Goal: Transaction & Acquisition: Purchase product/service

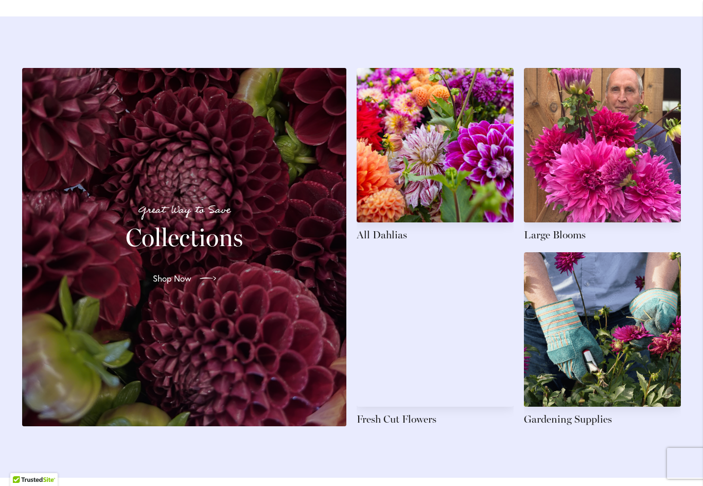
scroll to position [1444, 0]
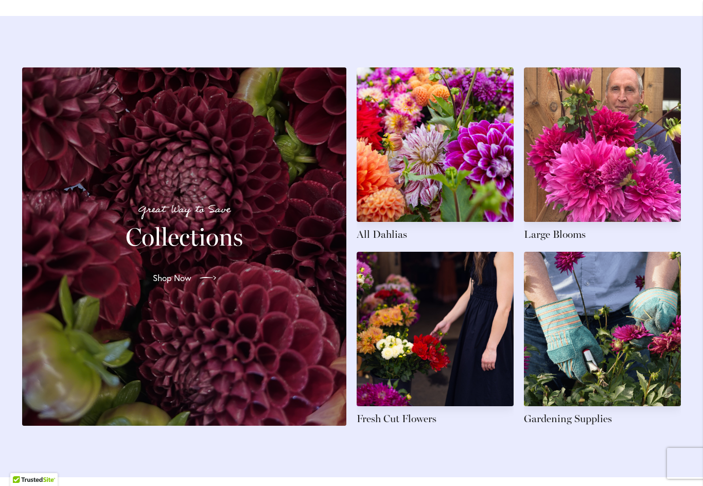
click at [434, 152] on link at bounding box center [435, 154] width 157 height 174
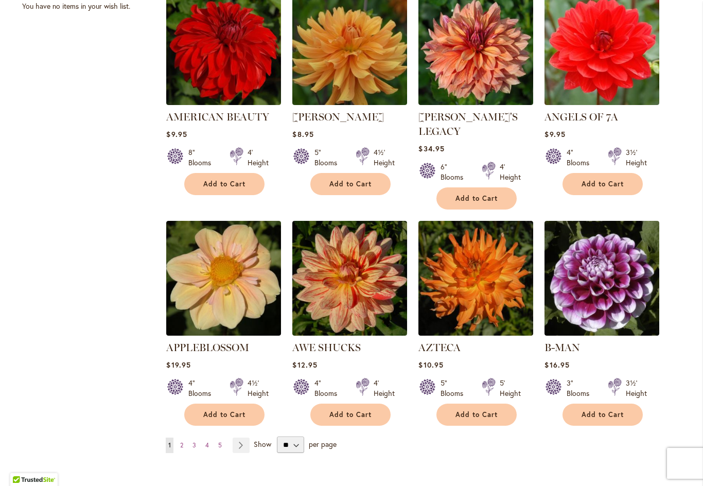
scroll to position [702, 0]
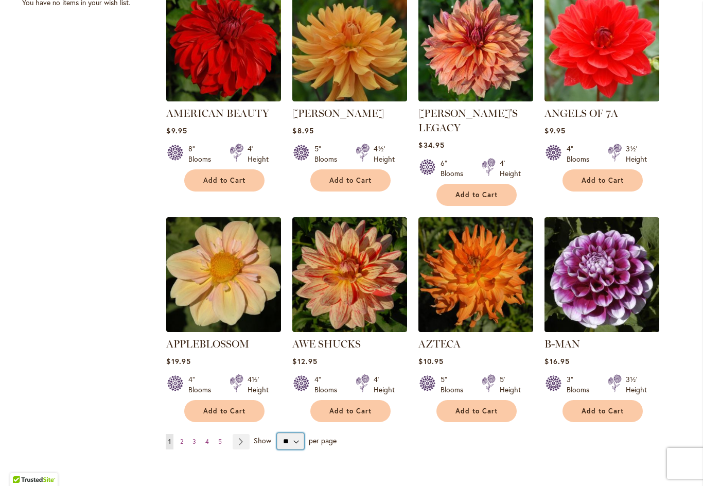
click at [296, 433] on select "** ** ** **" at bounding box center [290, 441] width 27 height 16
select select "**"
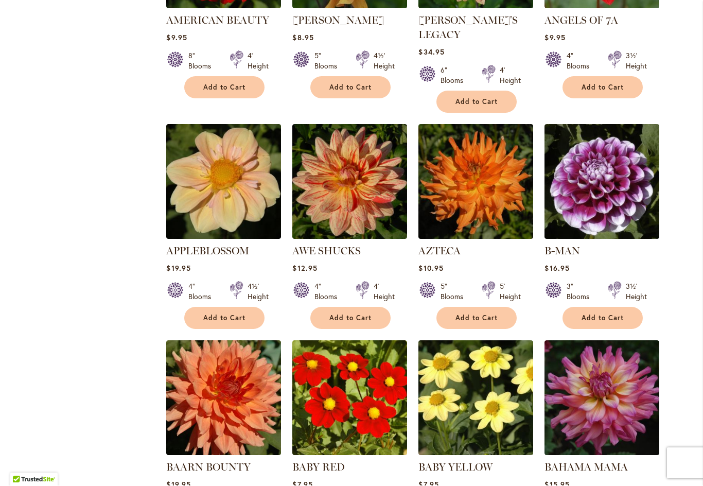
scroll to position [797, 0]
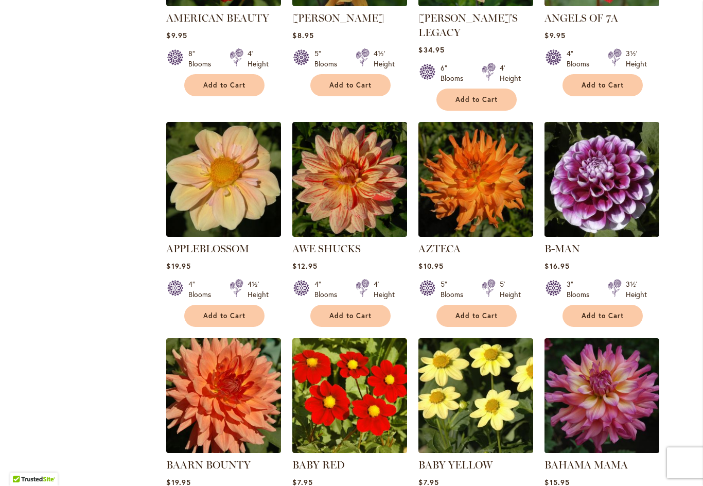
click at [473, 307] on button "Add to Cart" at bounding box center [476, 316] width 80 height 22
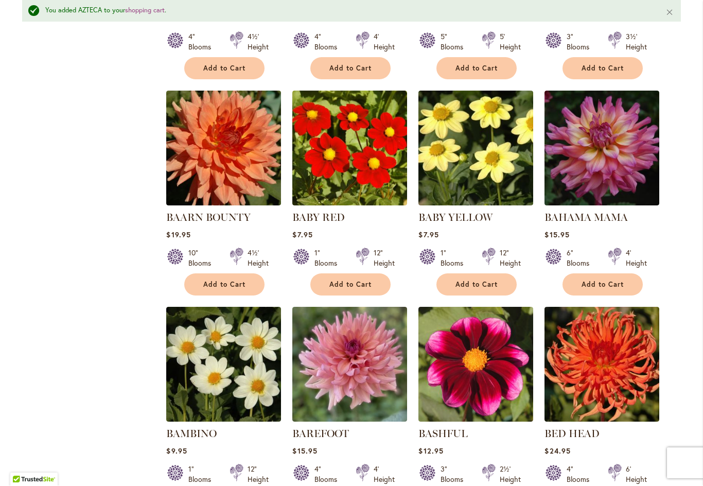
scroll to position [1072, 0]
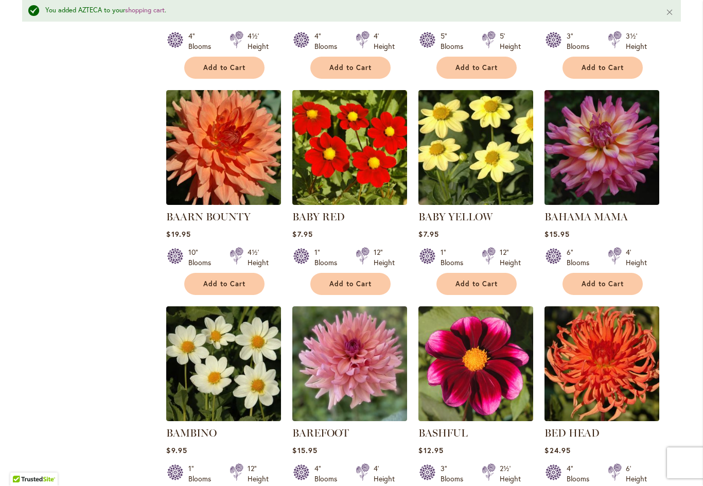
click at [607, 280] on span "Add to Cart" at bounding box center [602, 284] width 42 height 9
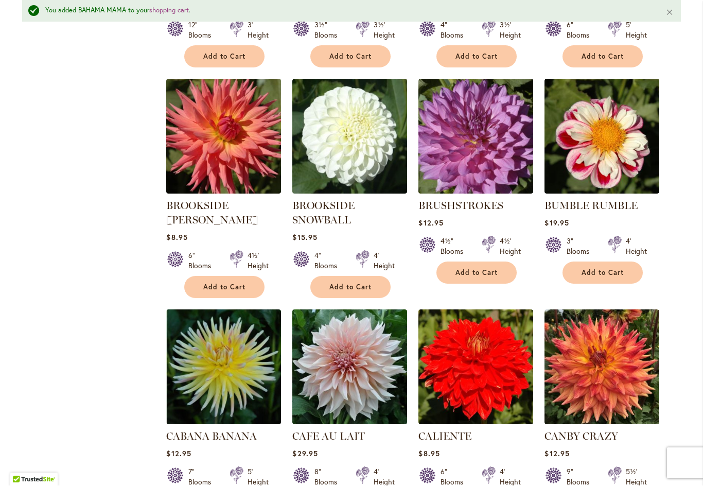
scroll to position [3042, 0]
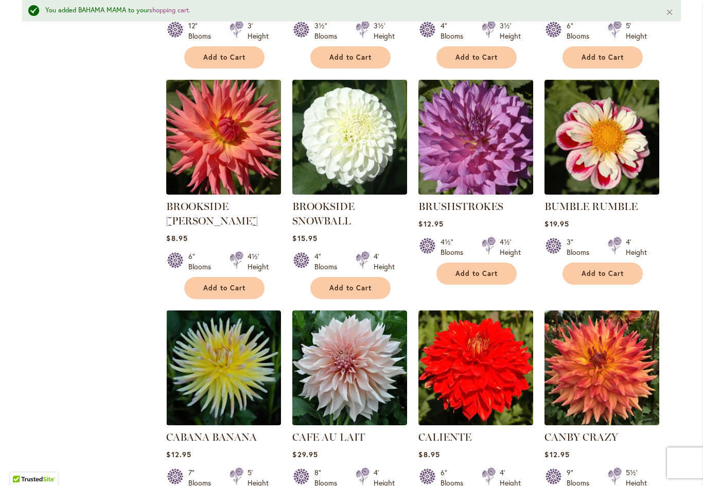
click at [224, 284] on span "Add to Cart" at bounding box center [224, 288] width 42 height 9
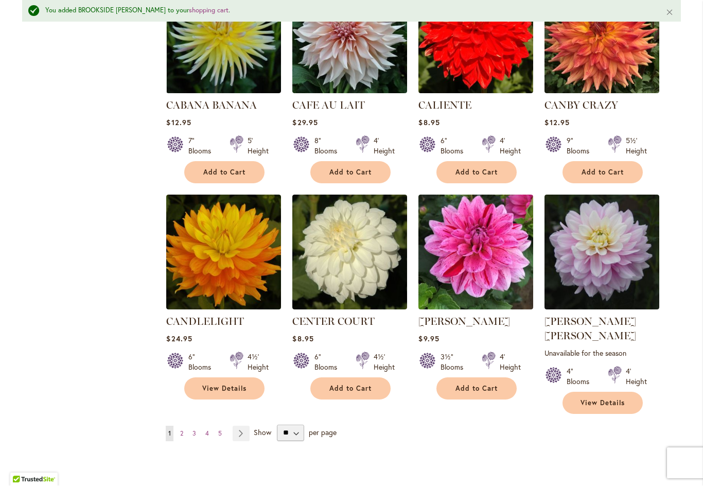
scroll to position [3374, 0]
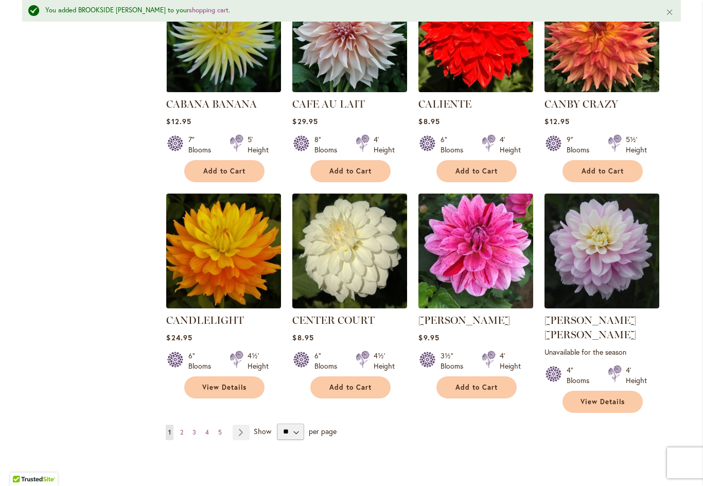
click at [229, 383] on span "View Details" at bounding box center [224, 387] width 44 height 9
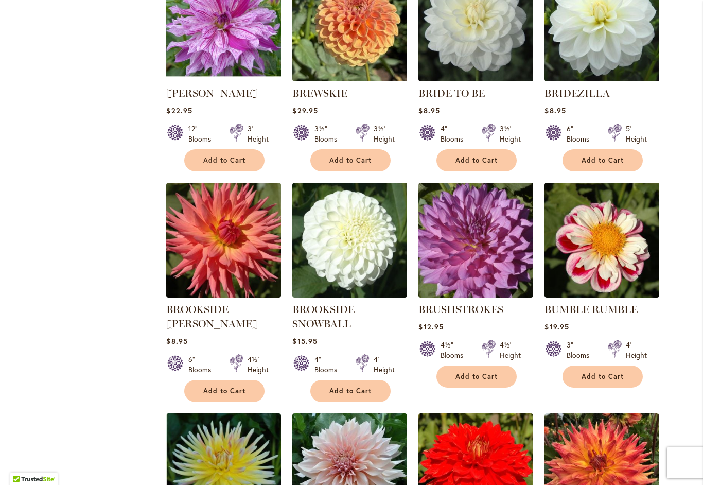
scroll to position [2912, 0]
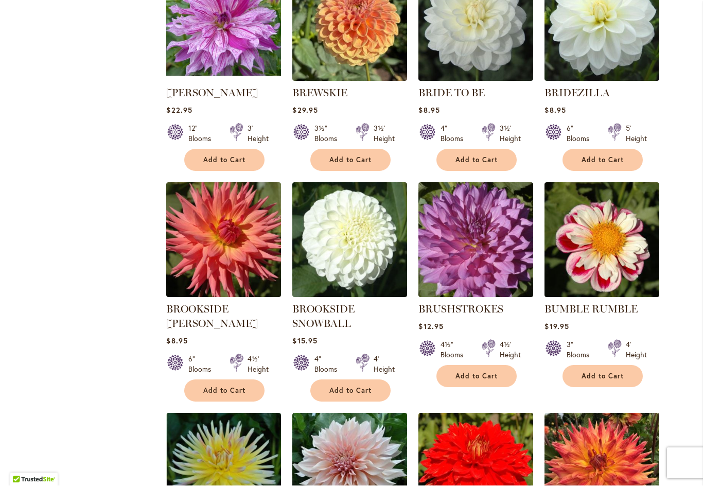
click at [232, 386] on span "Add to Cart" at bounding box center [224, 390] width 42 height 9
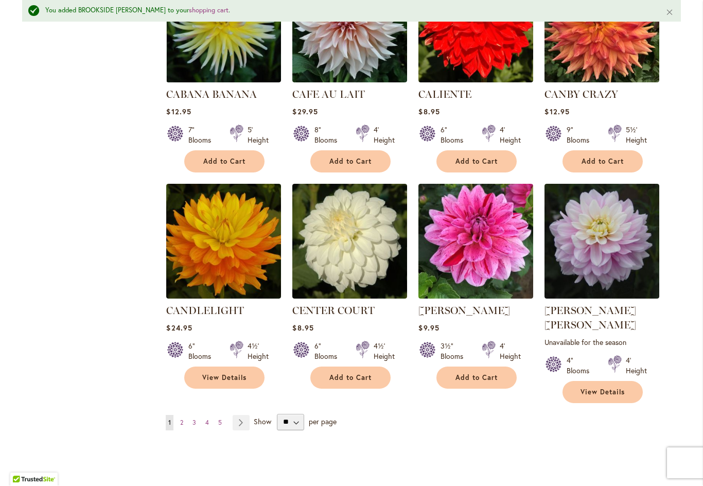
scroll to position [3388, 0]
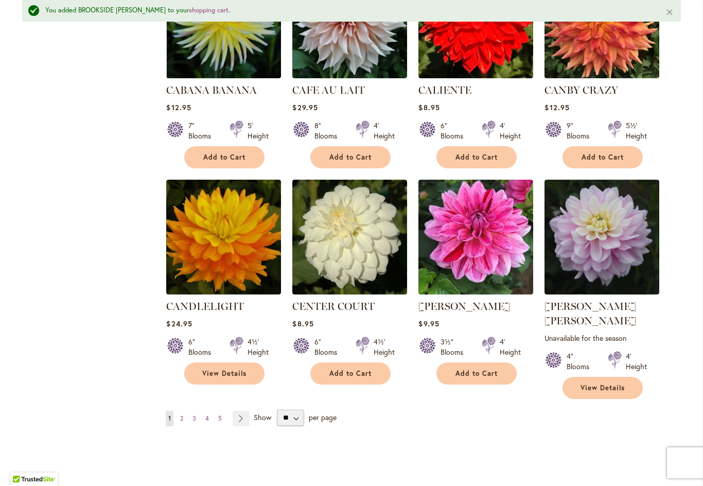
click at [186, 411] on link "Page 2" at bounding box center [181, 418] width 8 height 15
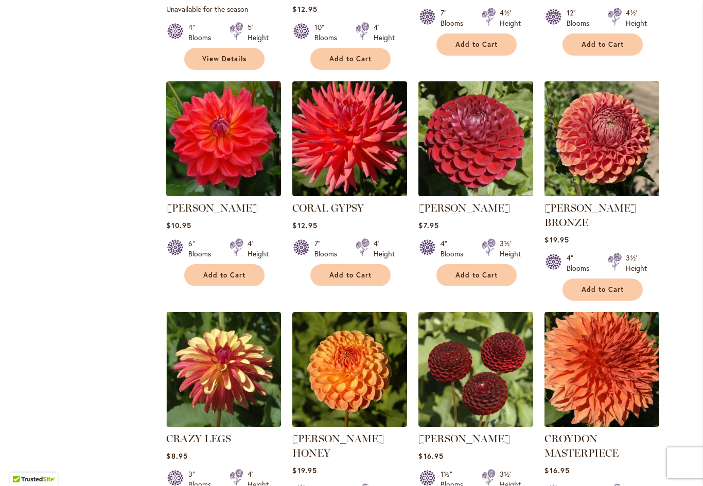
scroll to position [1081, 0]
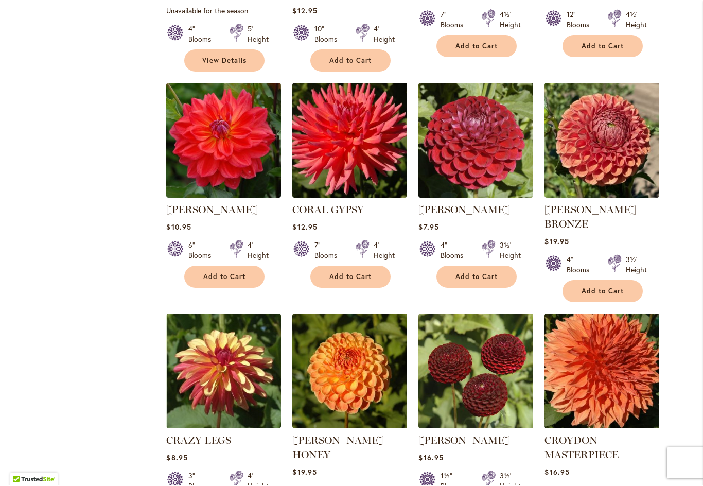
click at [598, 287] on span "Add to Cart" at bounding box center [602, 291] width 42 height 9
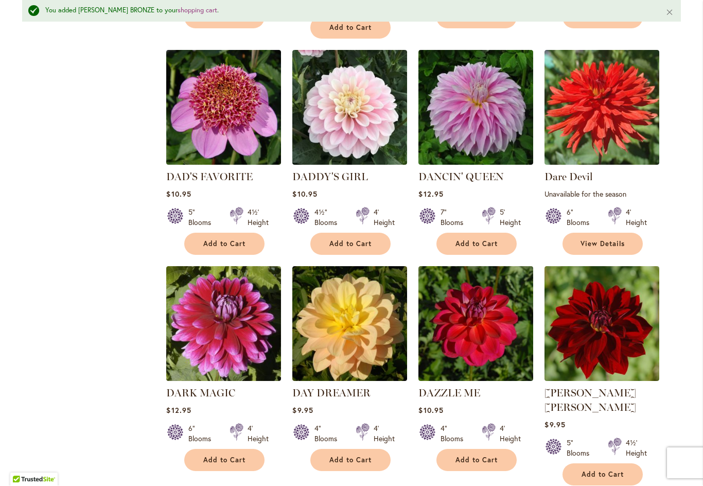
scroll to position [1848, 0]
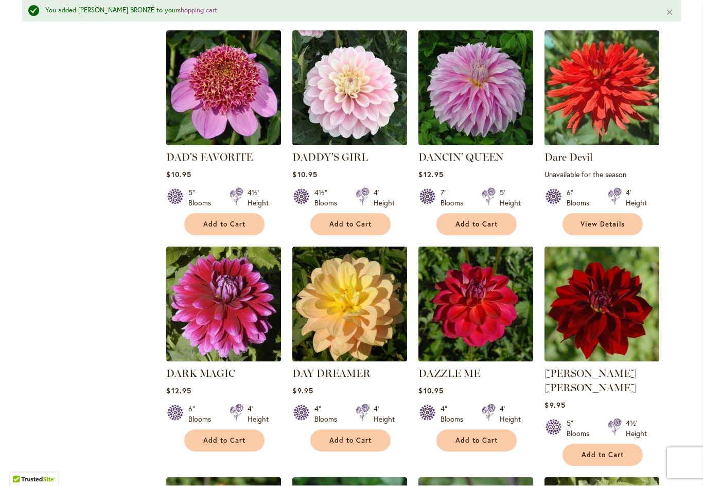
click at [222, 436] on span "Add to Cart" at bounding box center [224, 440] width 42 height 9
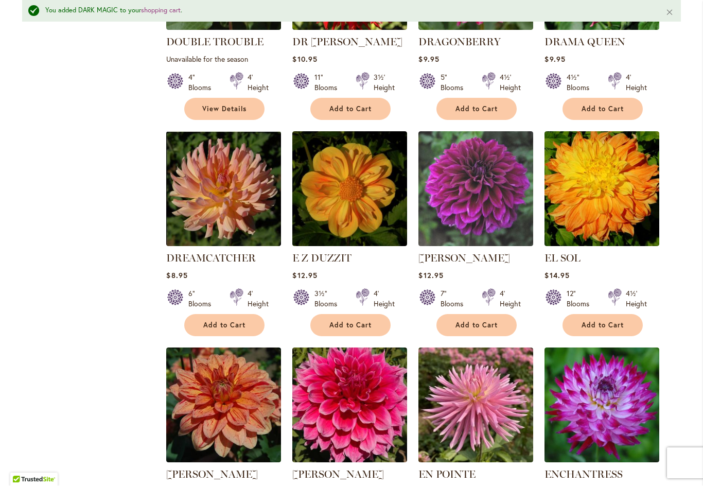
scroll to position [2640, 0]
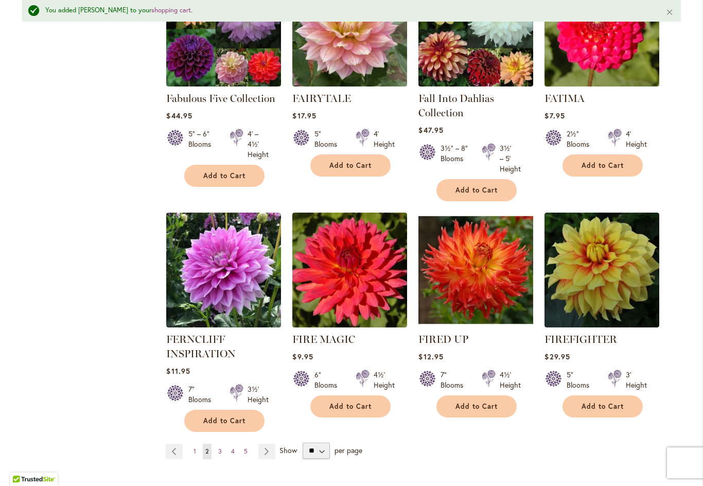
scroll to position [3449, 0]
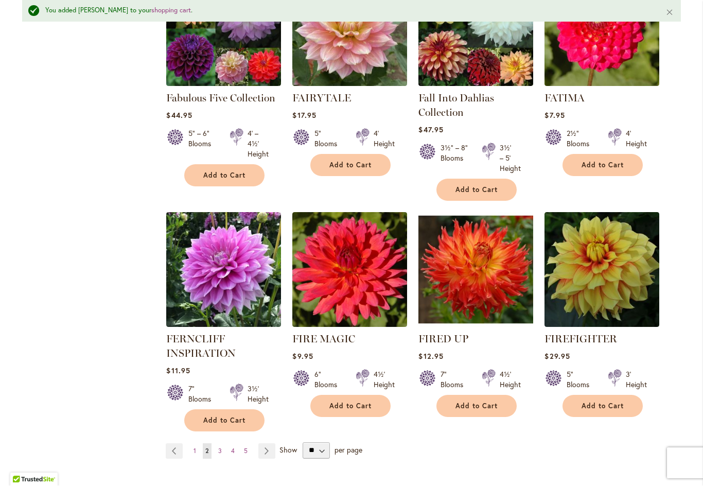
click at [354, 402] on span "Add to Cart" at bounding box center [350, 406] width 42 height 9
click at [222, 443] on link "Page 3" at bounding box center [220, 450] width 9 height 15
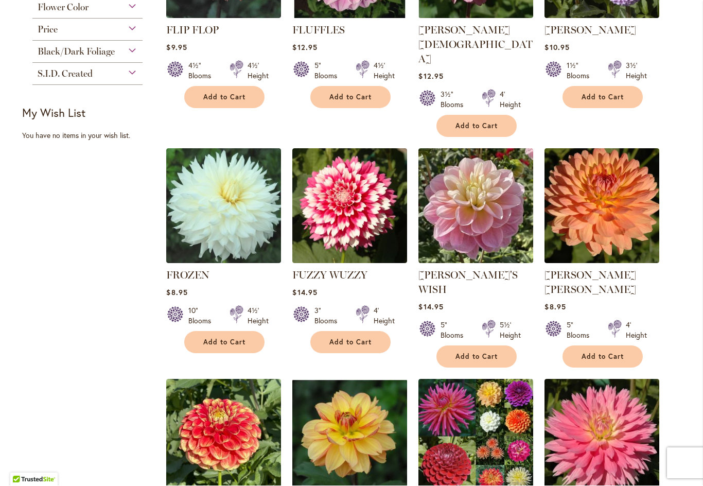
scroll to position [570, 0]
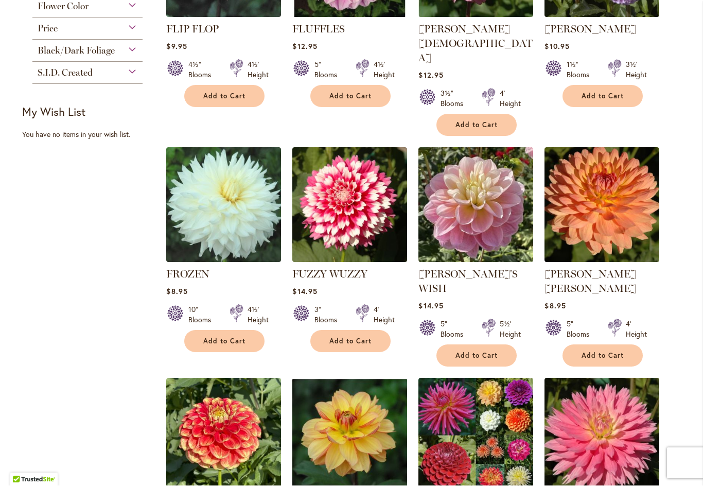
click at [352, 337] on span "Add to Cart" at bounding box center [350, 341] width 42 height 9
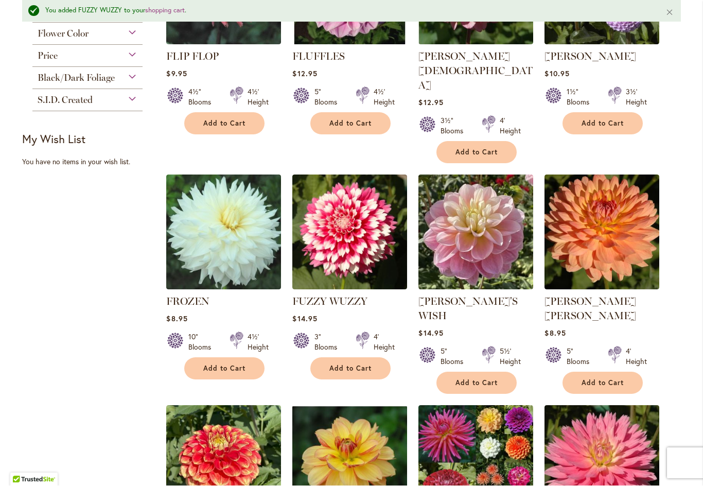
click at [603, 125] on span "Add to Cart" at bounding box center [602, 123] width 42 height 9
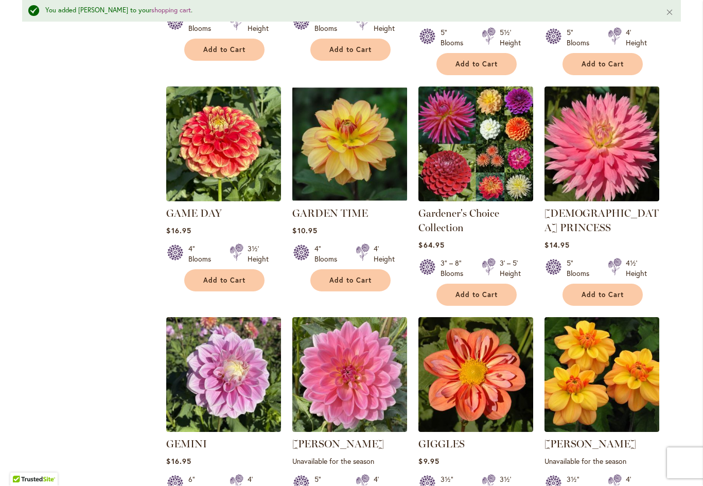
scroll to position [895, 0]
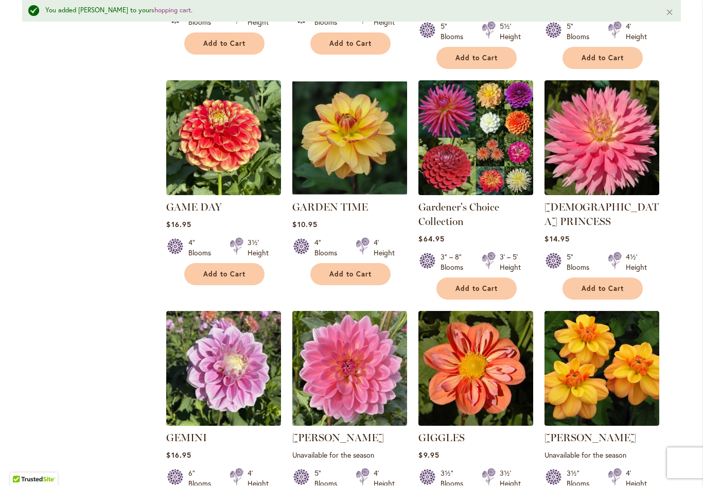
click at [598, 285] on span "Add to Cart" at bounding box center [602, 289] width 42 height 9
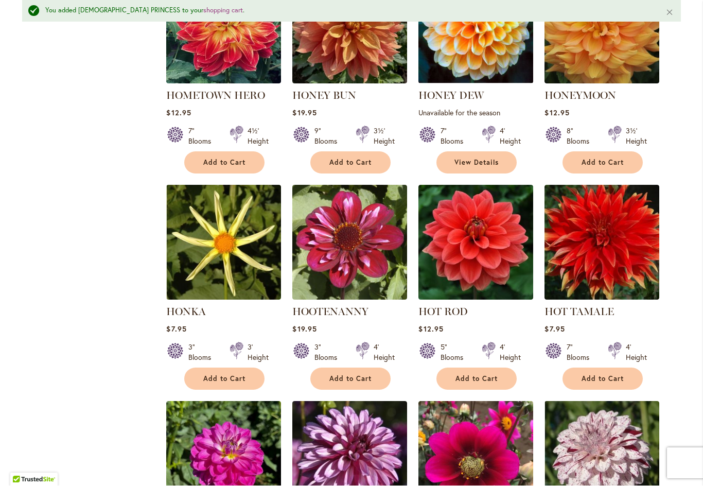
scroll to position [3036, 0]
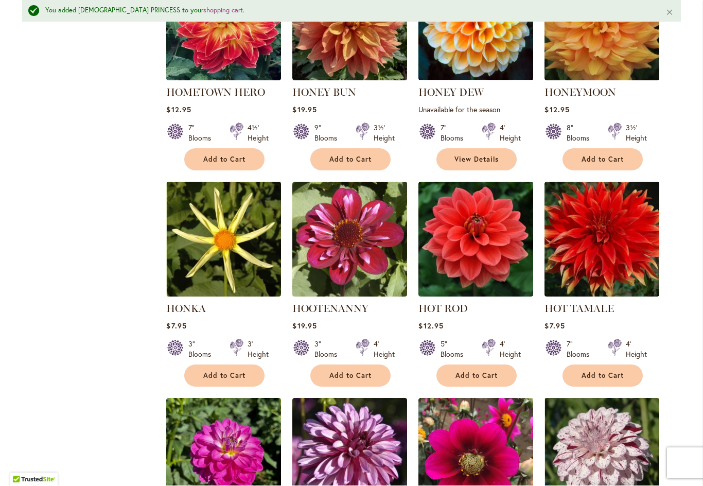
click at [478, 371] on span "Add to Cart" at bounding box center [476, 375] width 42 height 9
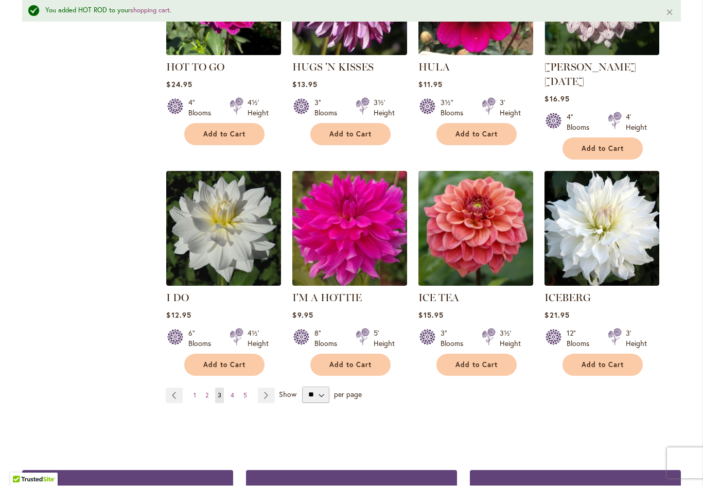
scroll to position [3494, 0]
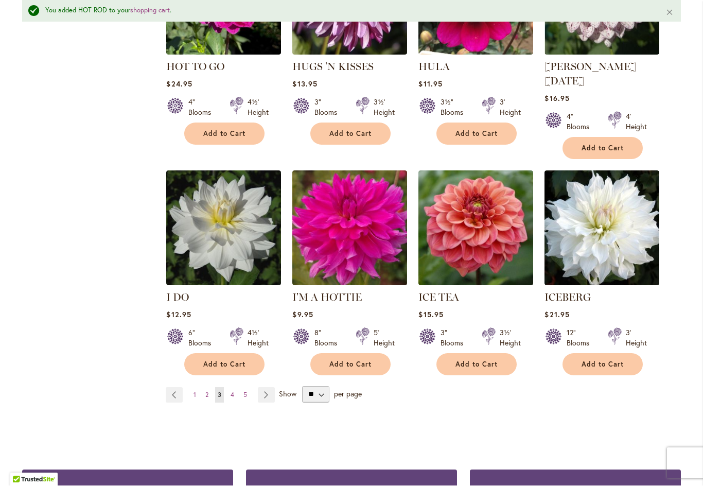
click at [236, 387] on link "Page 4" at bounding box center [232, 394] width 9 height 15
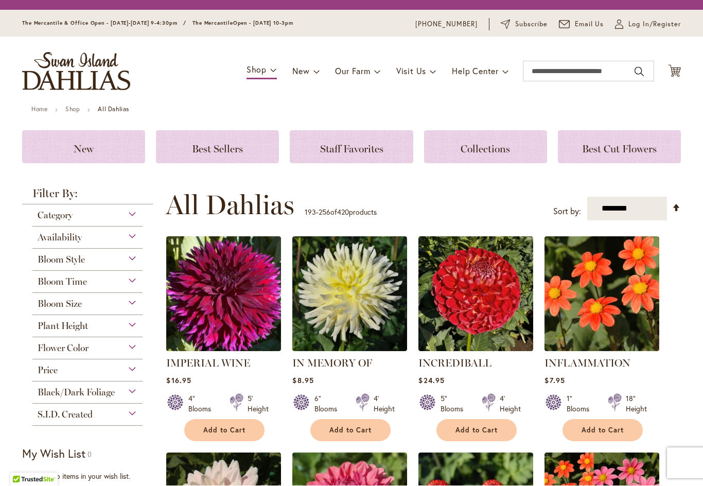
scroll to position [248, 0]
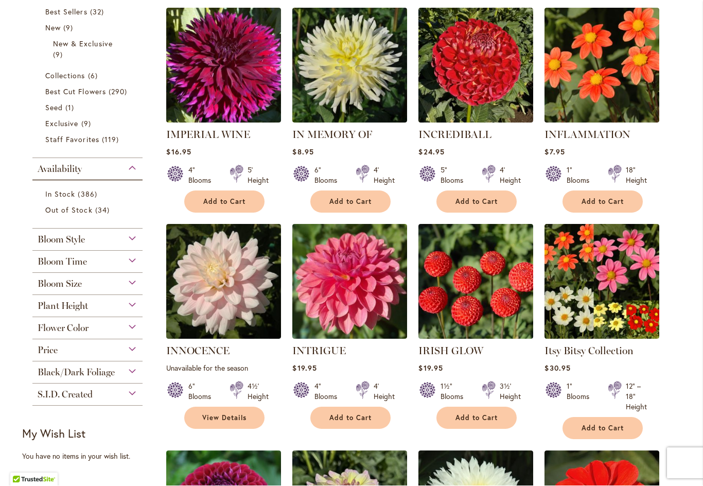
click at [476, 414] on span "Add to Cart" at bounding box center [476, 418] width 42 height 9
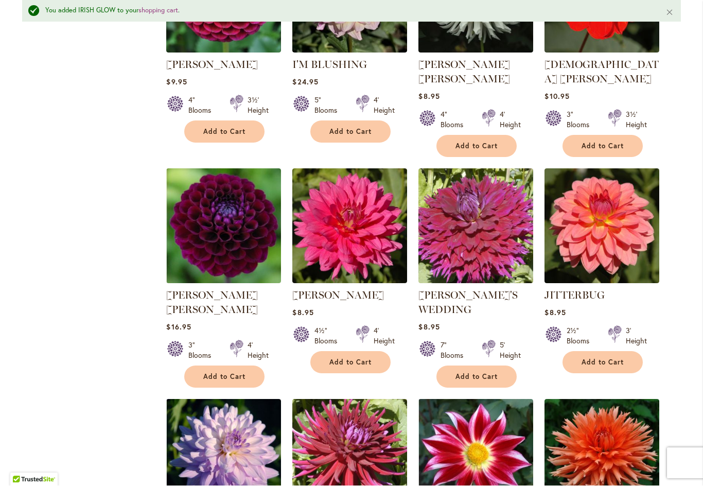
scroll to position [792, 0]
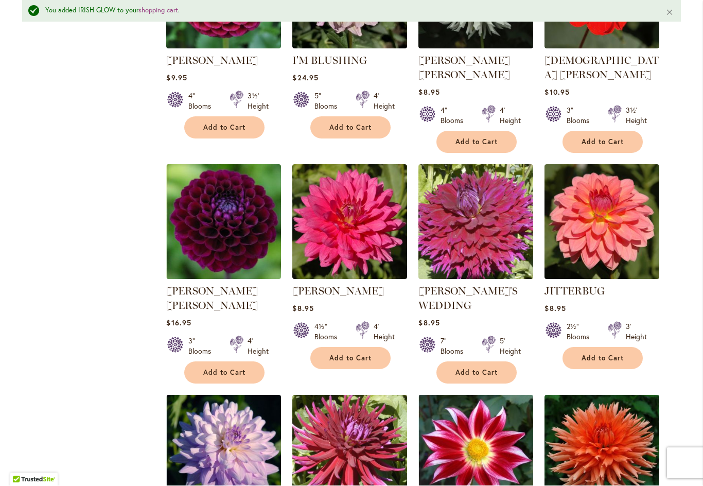
click at [477, 368] on span "Add to Cart" at bounding box center [476, 372] width 42 height 9
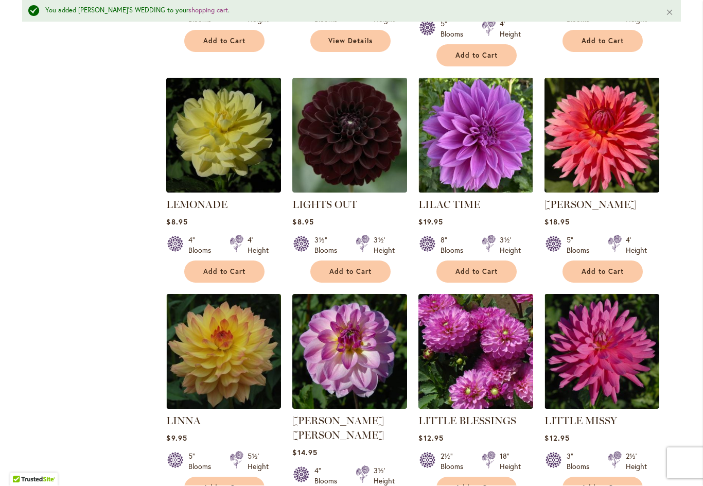
scroll to position [2222, 0]
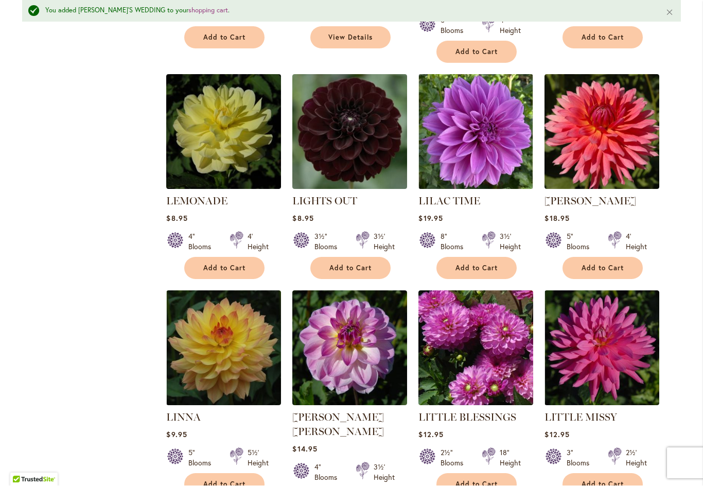
click at [603, 264] on span "Add to Cart" at bounding box center [602, 268] width 42 height 9
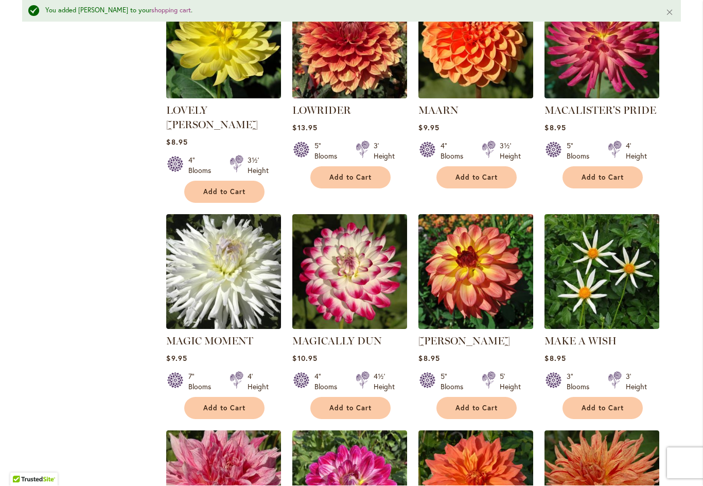
scroll to position [2976, 0]
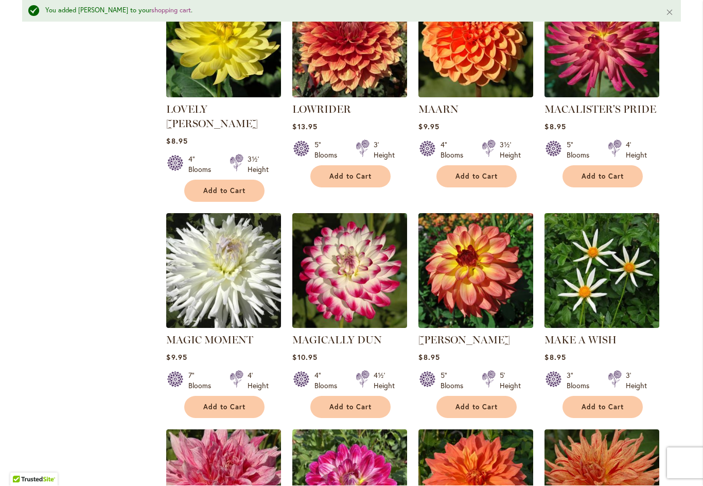
click at [354, 403] on span "Add to Cart" at bounding box center [350, 407] width 42 height 9
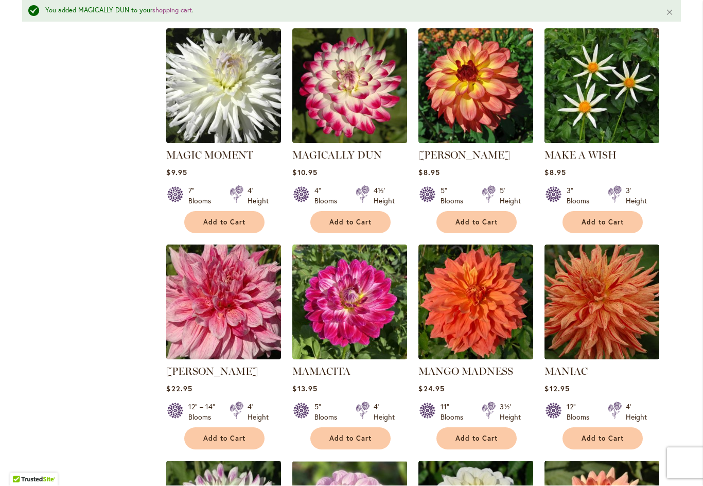
scroll to position [3161, 0]
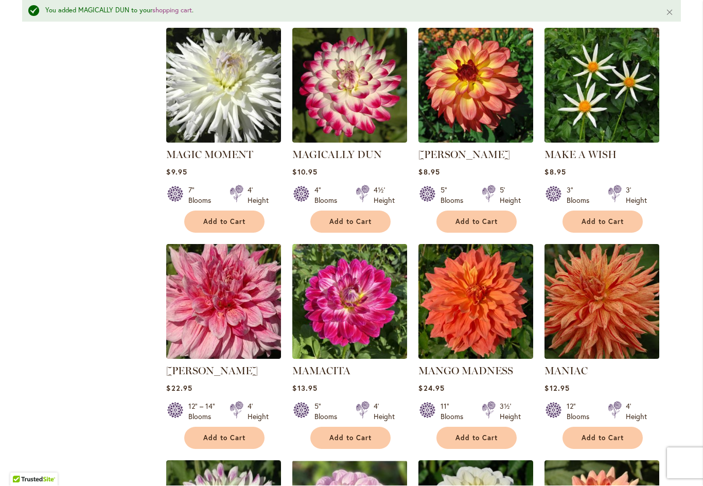
click at [351, 434] on span "Add to Cart" at bounding box center [350, 438] width 42 height 9
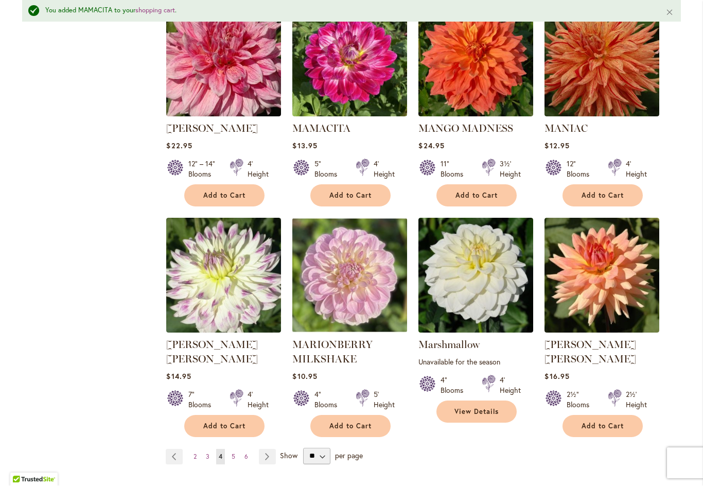
scroll to position [3404, 0]
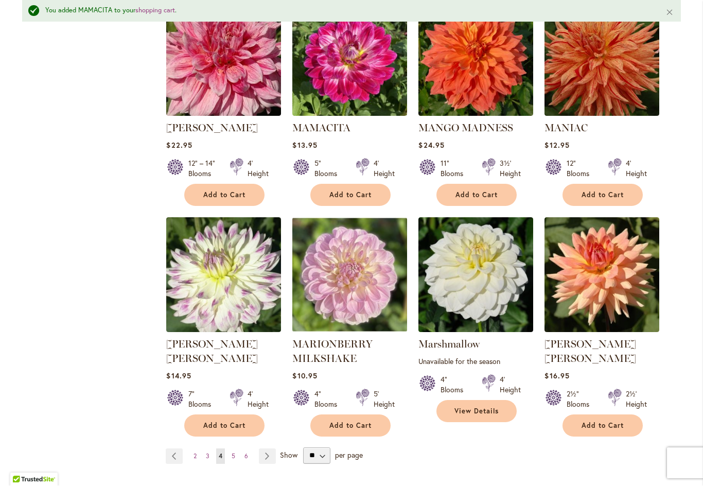
click at [224, 421] on span "Add to Cart" at bounding box center [224, 425] width 42 height 9
click at [235, 452] on span "5" at bounding box center [234, 456] width 4 height 8
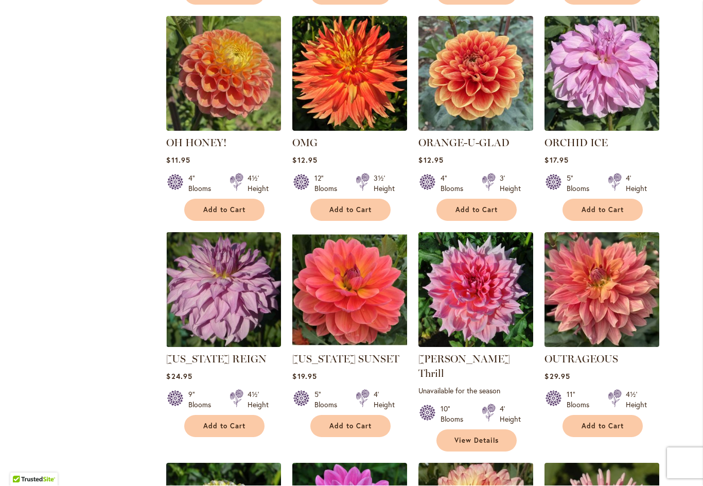
scroll to position [1998, 0]
click at [350, 422] on span "Add to Cart" at bounding box center [350, 426] width 42 height 9
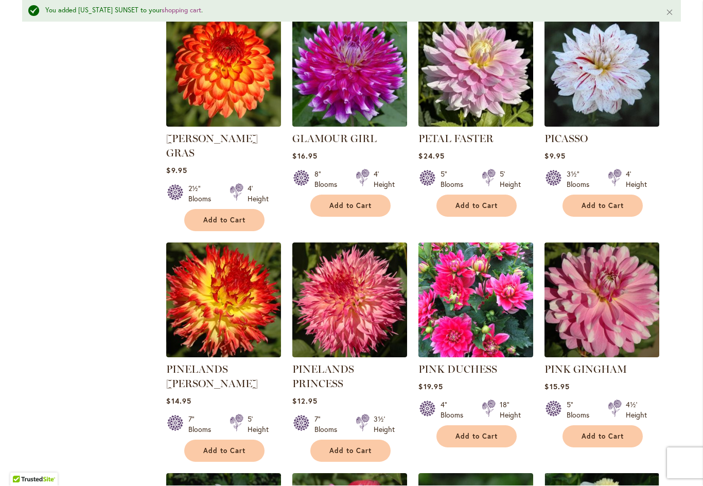
scroll to position [3153, 0]
click at [605, 432] on span "Add to Cart" at bounding box center [602, 436] width 42 height 9
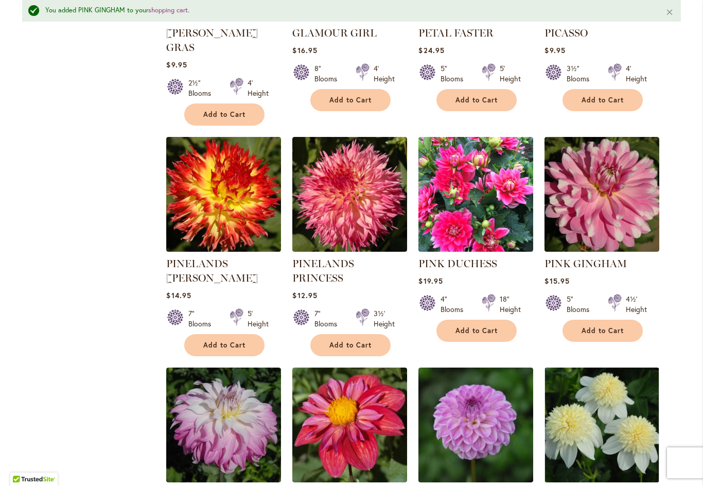
scroll to position [3263, 0]
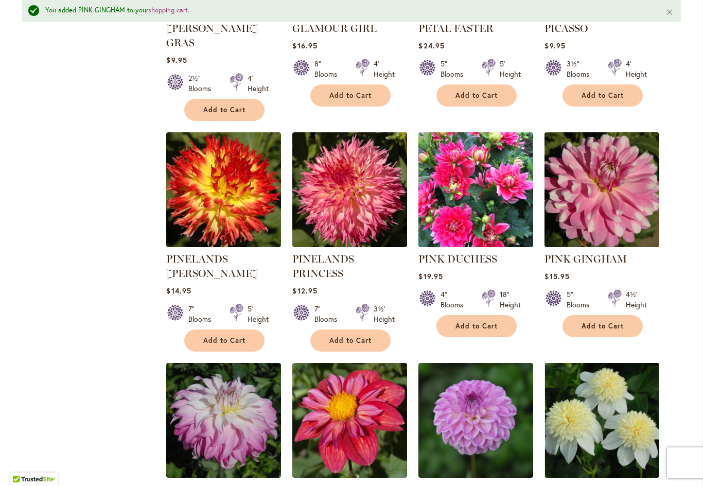
click at [352, 330] on button "Add to Cart" at bounding box center [350, 341] width 80 height 22
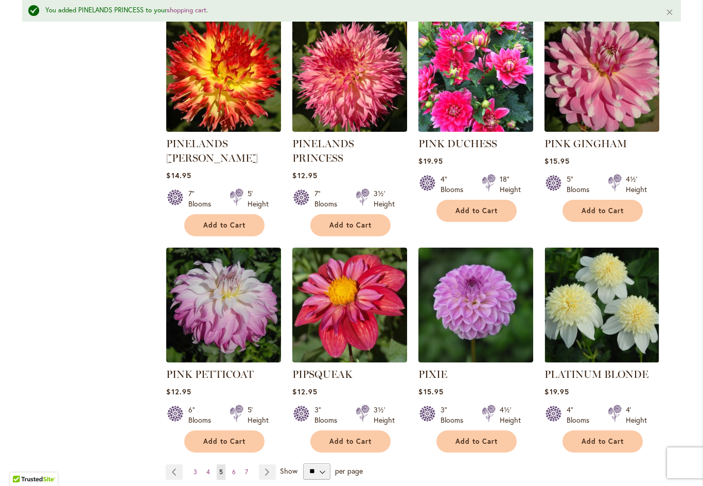
scroll to position [3377, 0]
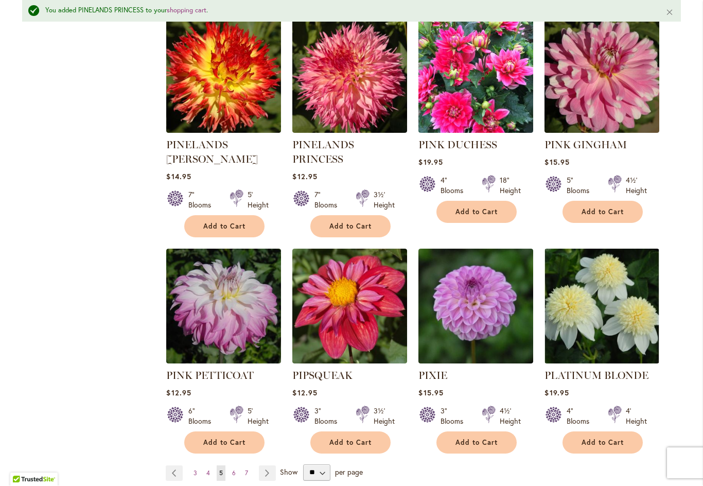
click at [235, 469] on span "6" at bounding box center [234, 473] width 4 height 8
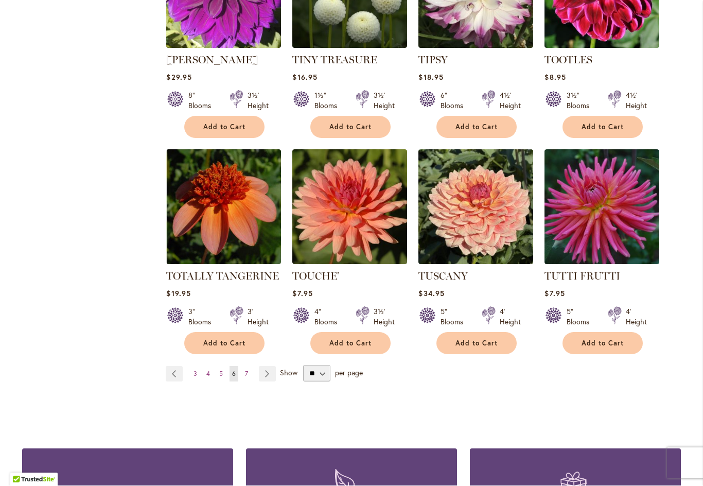
scroll to position [3406, 0]
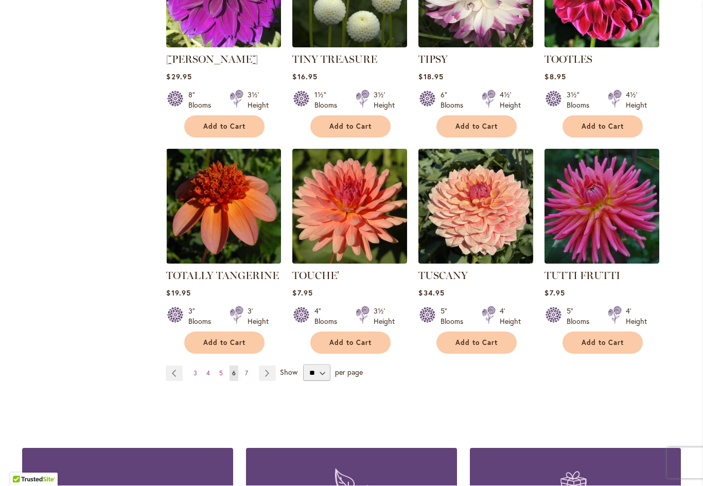
click at [245, 369] on span "7" at bounding box center [246, 373] width 3 height 8
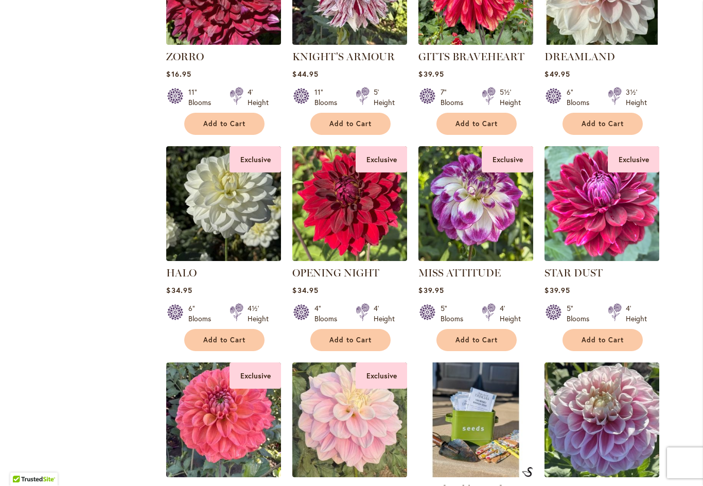
scroll to position [1633, 0]
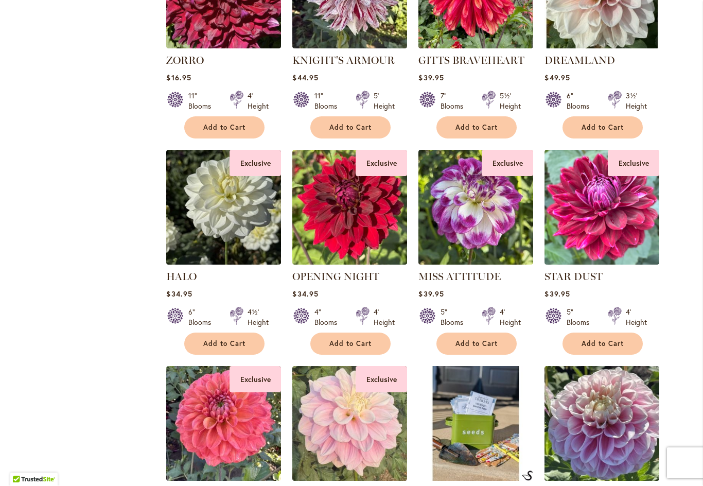
click at [470, 271] on link "MISS ATTITUDE" at bounding box center [459, 277] width 82 height 12
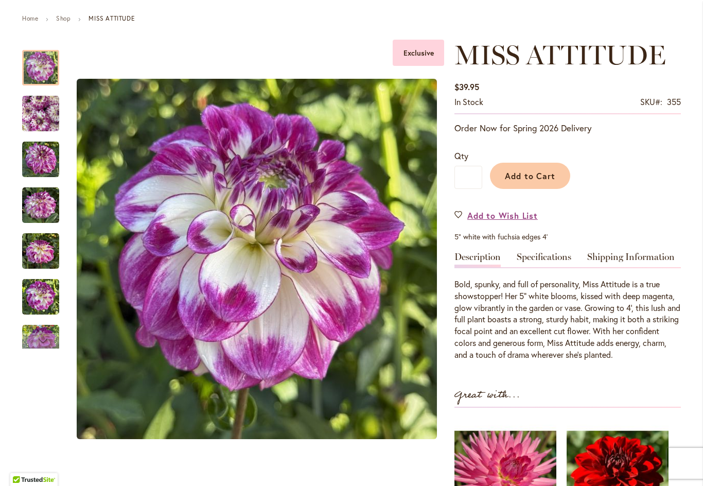
scroll to position [116, 0]
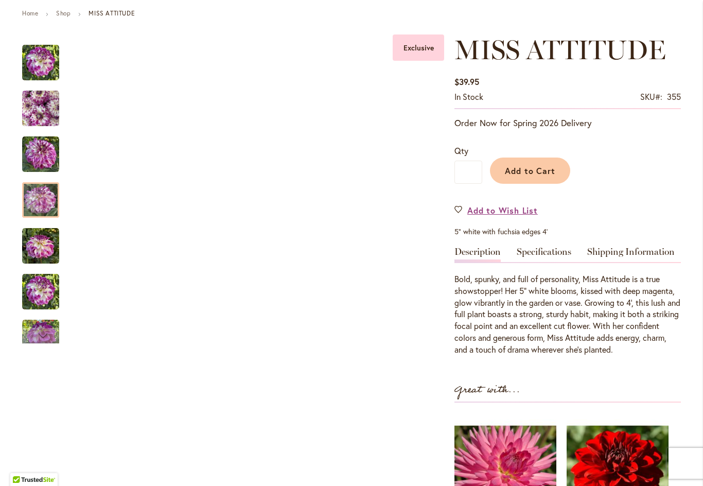
click at [47, 199] on img "MISS ATTITUDE" at bounding box center [40, 200] width 37 height 37
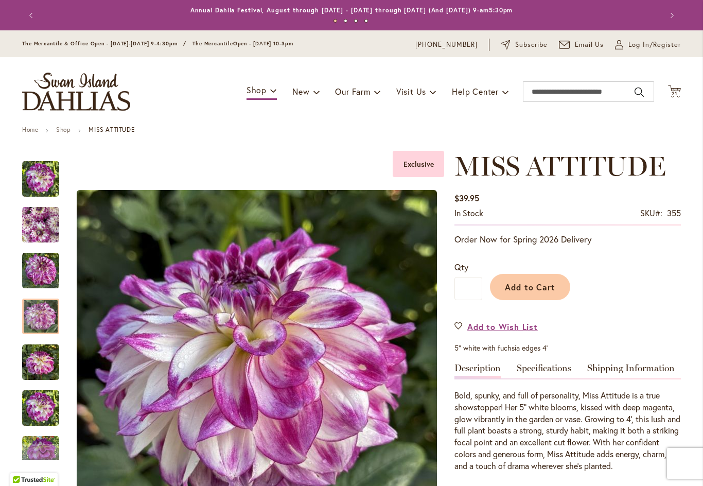
scroll to position [0, 0]
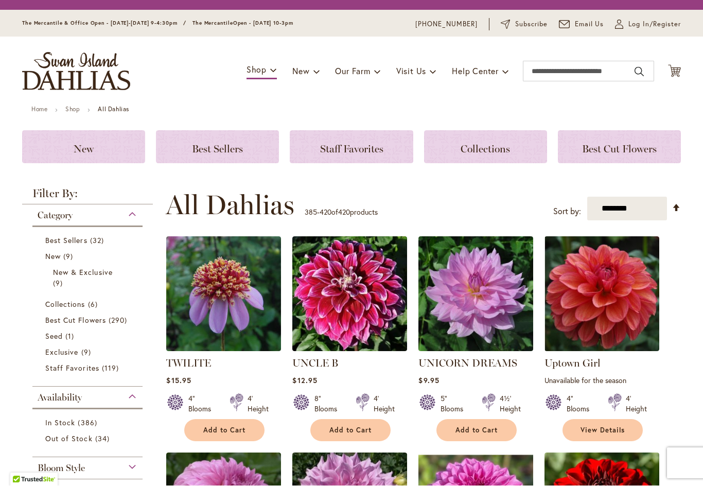
scroll to position [248, 0]
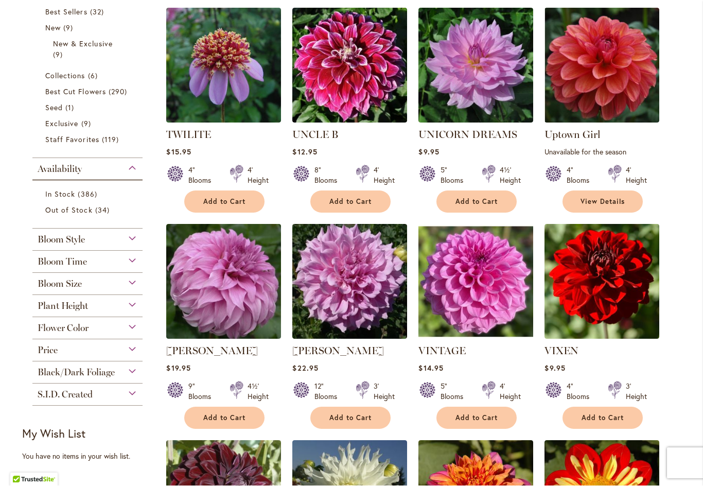
click at [358, 201] on span "Add to Cart" at bounding box center [350, 202] width 42 height 9
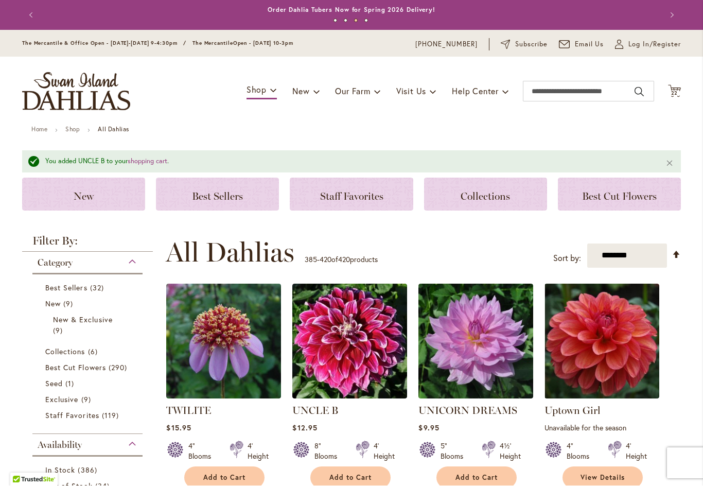
scroll to position [0, 0]
click at [679, 94] on span "22 22 items" at bounding box center [674, 93] width 10 height 5
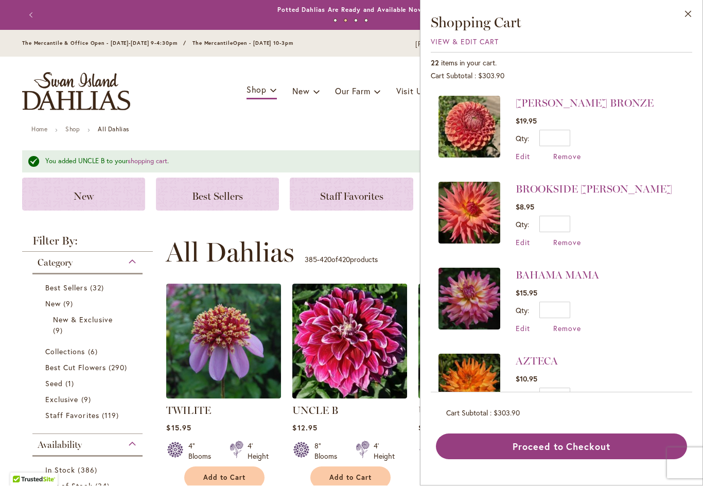
scroll to position [1487, 0]
click at [548, 459] on button "Proceed to Checkout" at bounding box center [561, 447] width 251 height 26
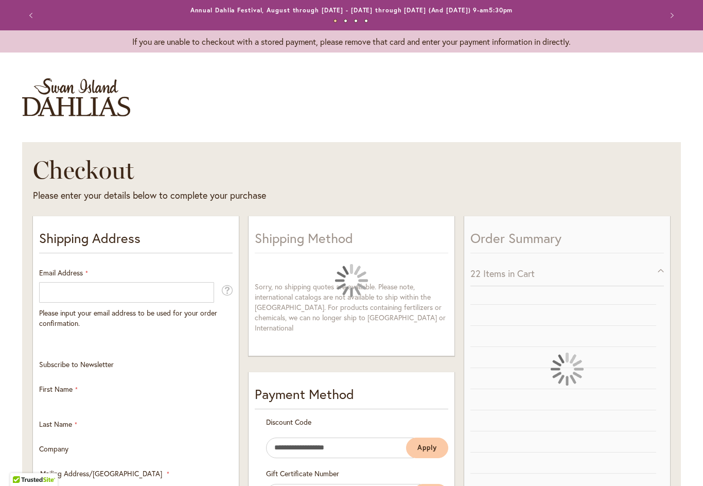
select select "**"
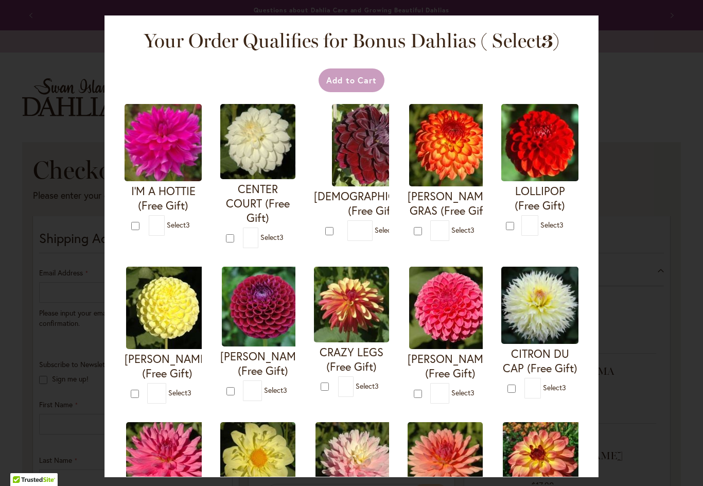
type input "*"
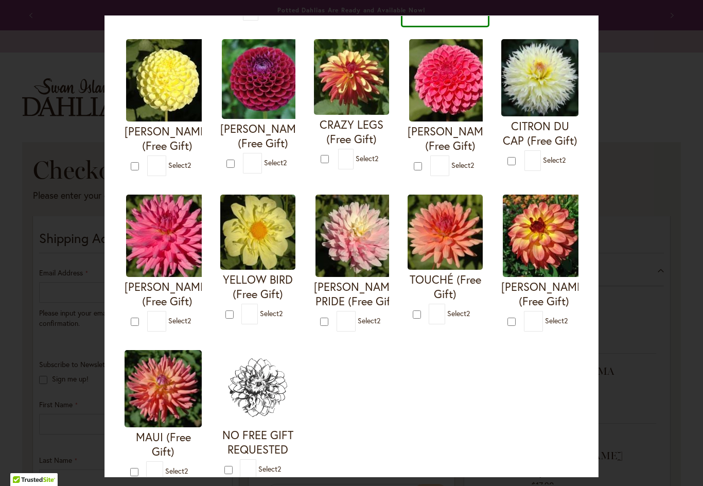
scroll to position [231, 0]
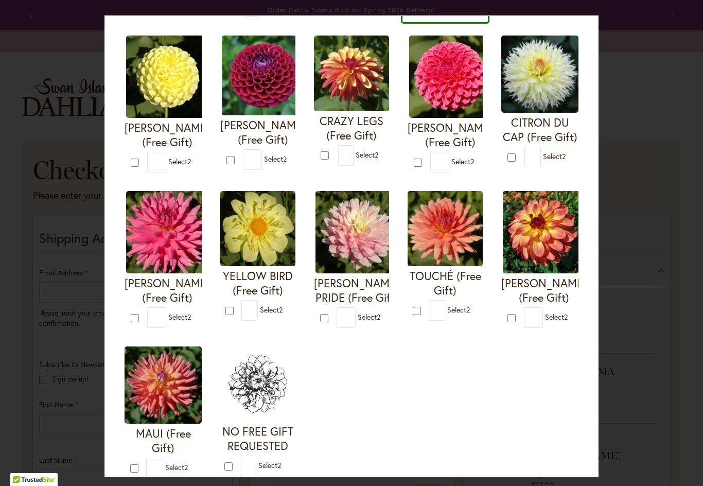
type input "*"
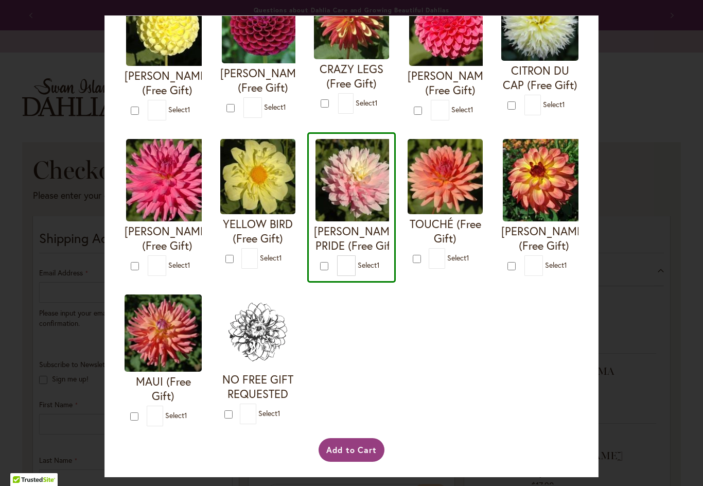
scroll to position [282, 0]
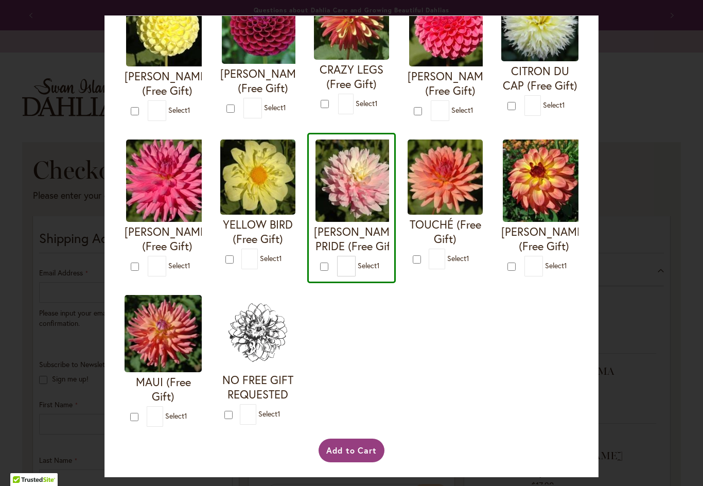
type input "*"
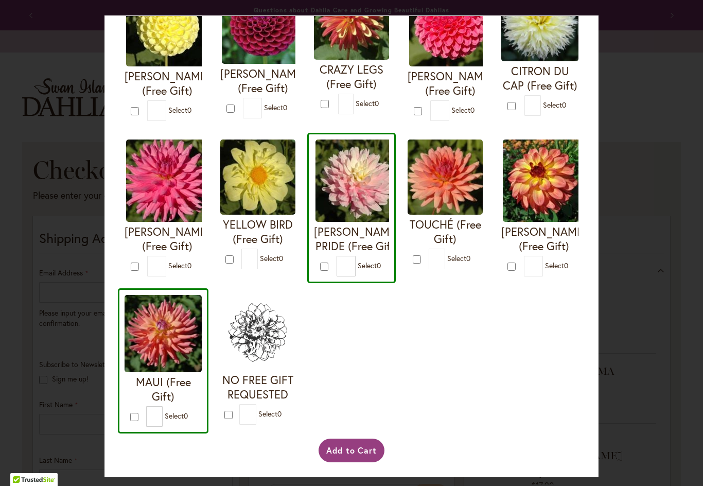
click at [350, 462] on button "Add to Cart" at bounding box center [351, 450] width 66 height 24
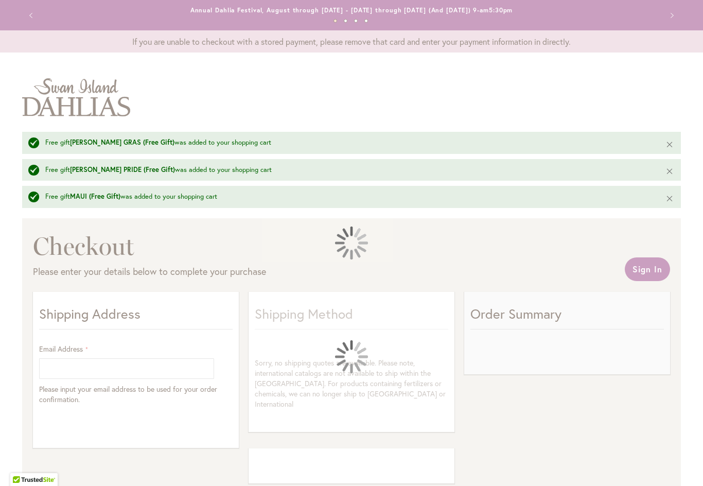
select select "**"
